Goal: Task Accomplishment & Management: Manage account settings

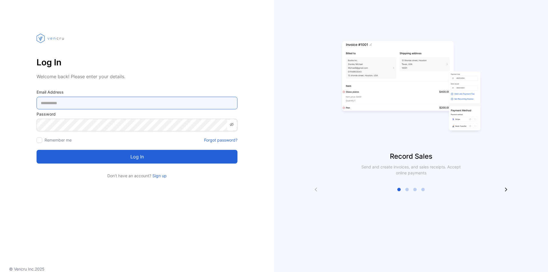
click at [77, 103] on Address-inputemail "email" at bounding box center [137, 103] width 201 height 13
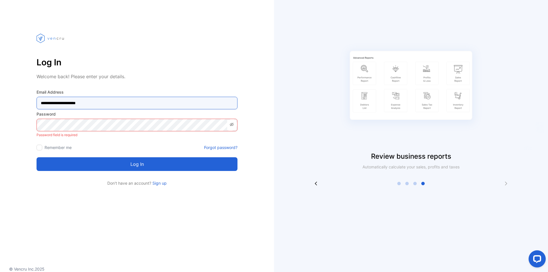
type Address-inputemail "**********"
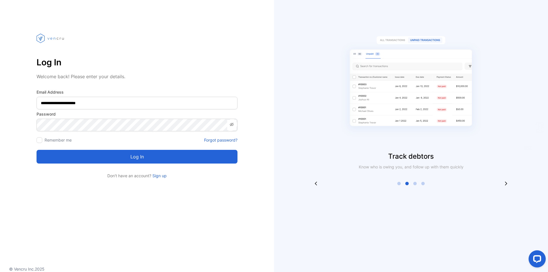
click at [144, 159] on button "Log in" at bounding box center [137, 157] width 201 height 14
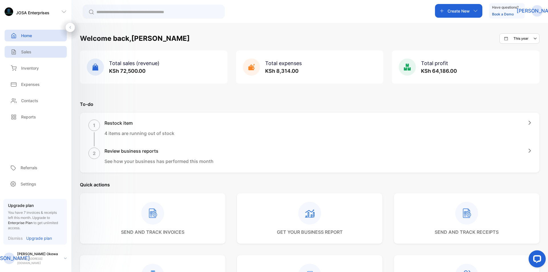
click at [30, 51] on p "Sales" at bounding box center [26, 52] width 10 height 6
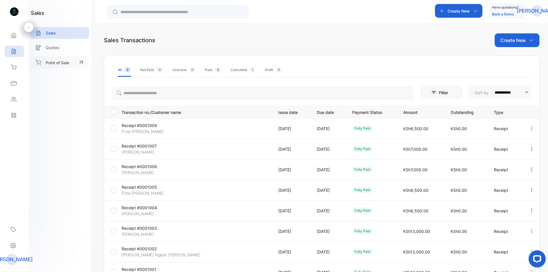
click at [50, 63] on p "Point of Sale" at bounding box center [57, 63] width 23 height 6
click at [529, 170] on icon "button" at bounding box center [531, 169] width 5 height 5
click at [515, 187] on span "View Receipt" at bounding box center [524, 185] width 28 height 7
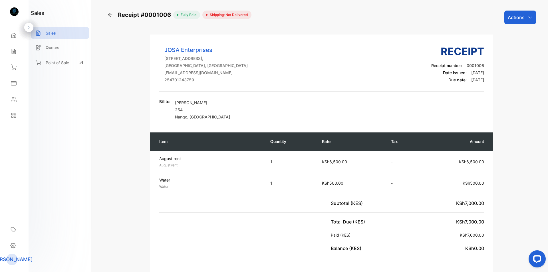
click at [183, 110] on p "254" at bounding box center [202, 110] width 55 height 6
click at [526, 20] on div "Actions" at bounding box center [520, 18] width 32 height 14
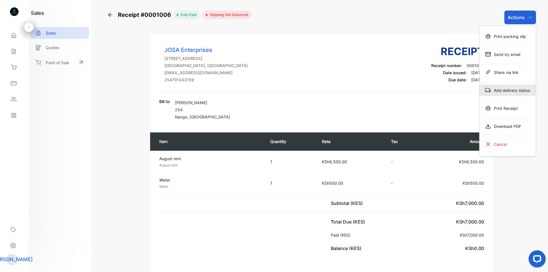
click at [496, 93] on div "Add delivery status" at bounding box center [507, 89] width 56 height 11
